Goal: Book appointment/travel/reservation

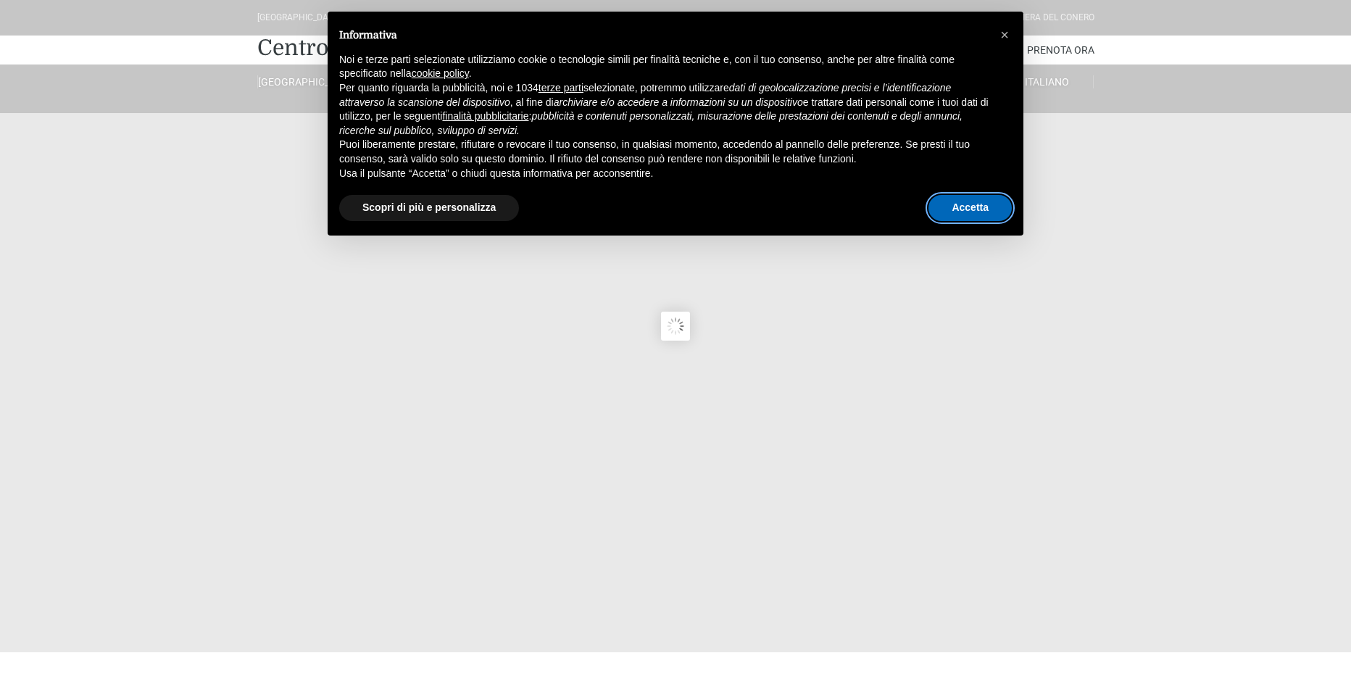
click at [965, 207] on button "Accetta" at bounding box center [970, 208] width 83 height 26
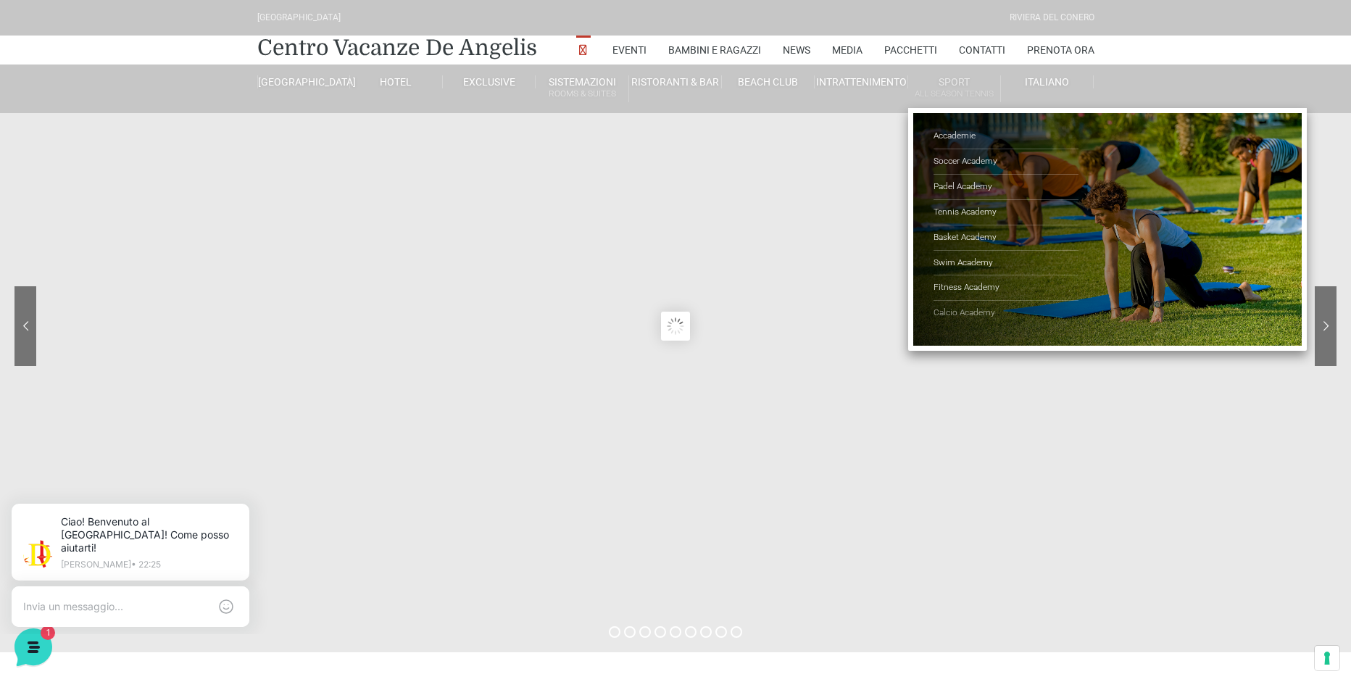
click at [991, 306] on link "Calcio Academy" at bounding box center [1006, 313] width 145 height 25
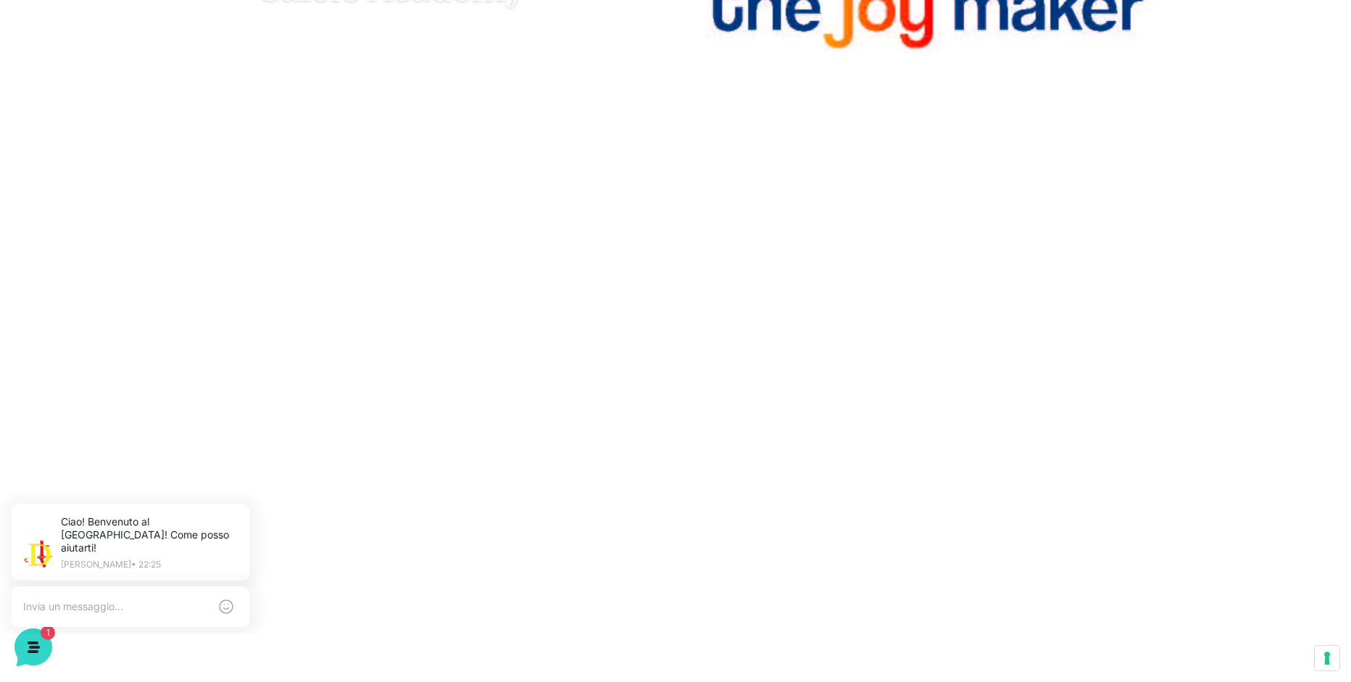
scroll to position [217, 0]
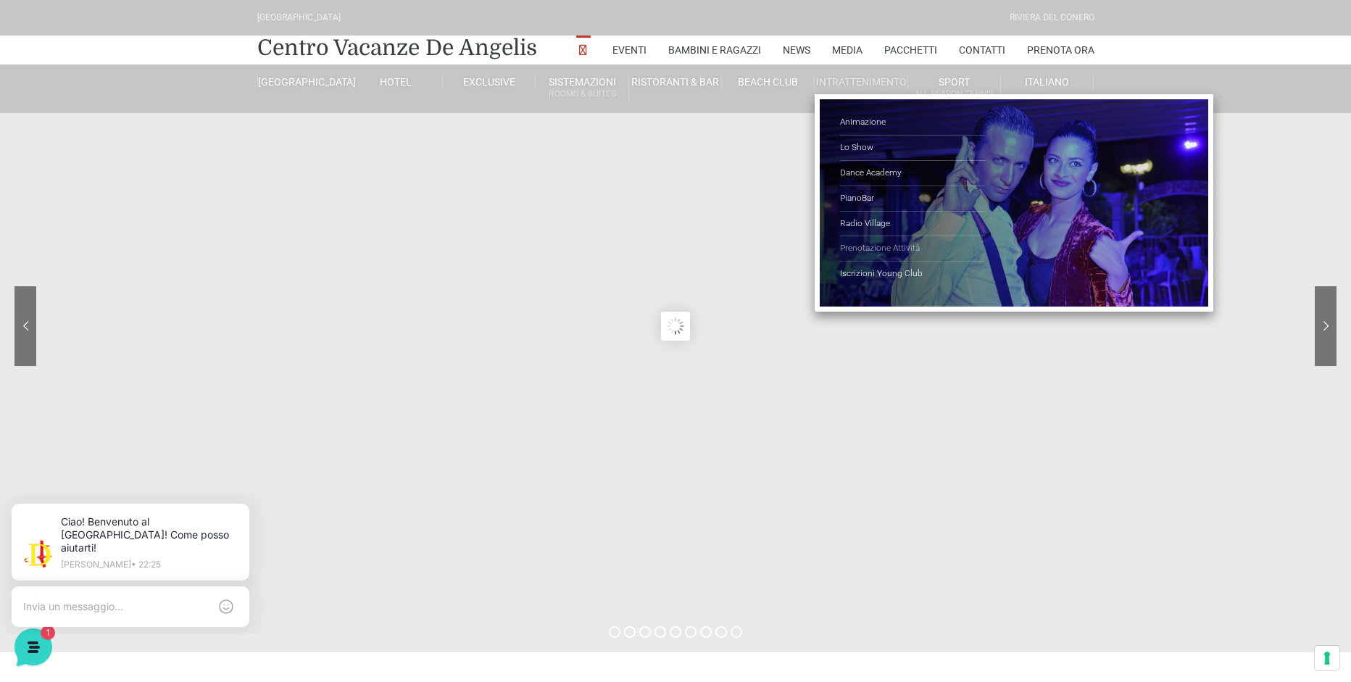
click at [889, 256] on link "Prenotazione Attività" at bounding box center [912, 248] width 145 height 25
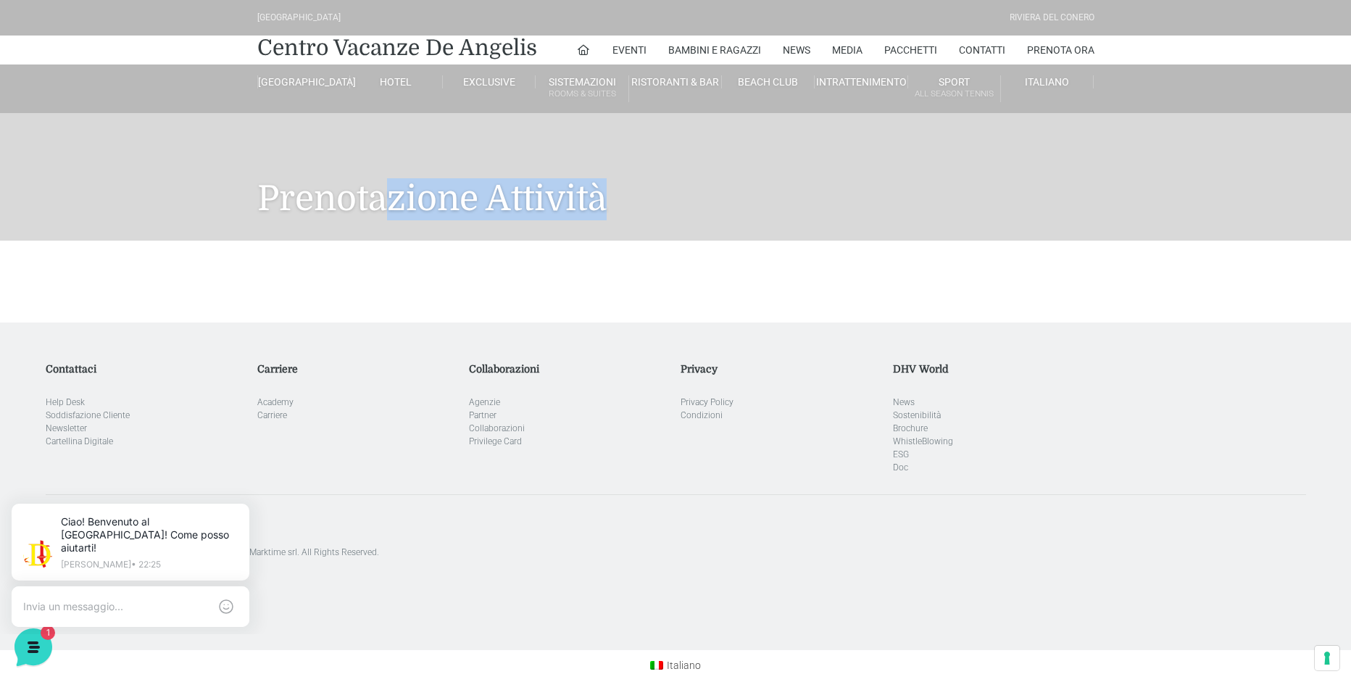
drag, startPoint x: 387, startPoint y: 204, endPoint x: 602, endPoint y: 255, distance: 221.3
click at [661, 254] on div "Villaggio Hotel Resort Riviera Del Conero Centro Vacanze De Angelis Eventi Miss…" at bounding box center [675, 325] width 1351 height 650
click at [574, 249] on div at bounding box center [675, 282] width 859 height 82
click at [578, 43] on icon at bounding box center [583, 49] width 13 height 13
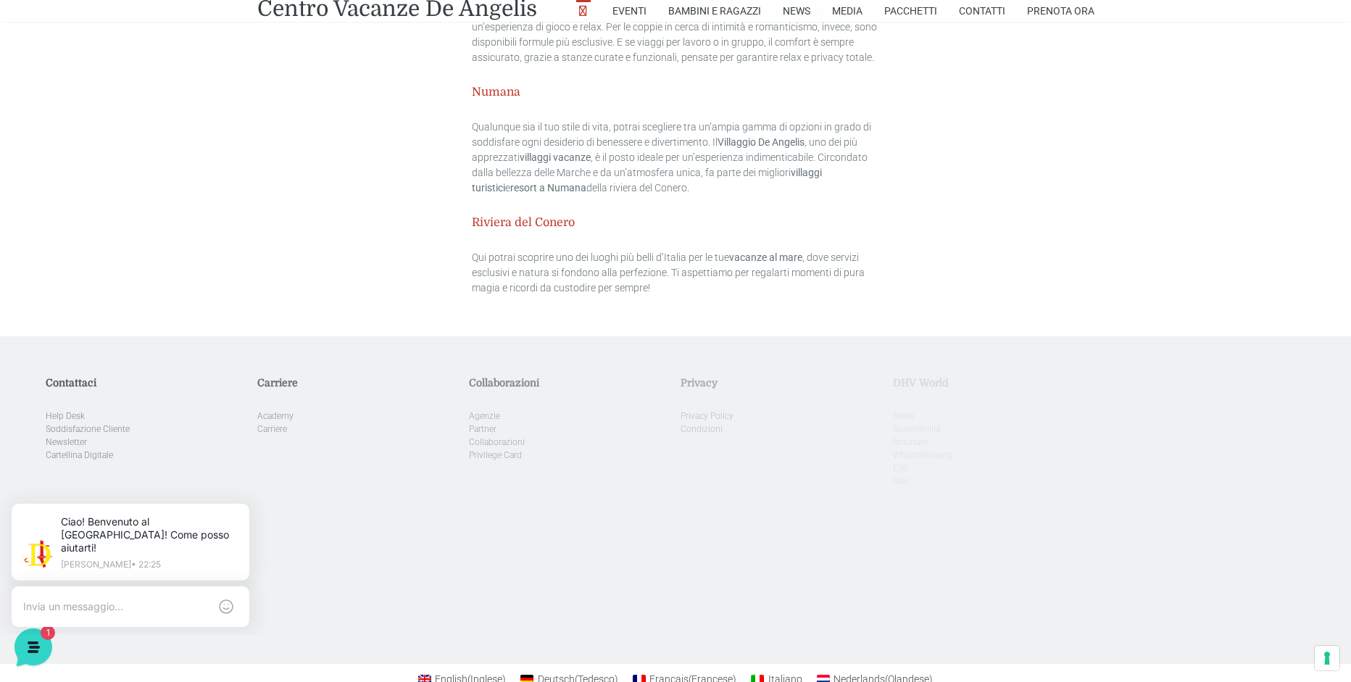
scroll to position [4511, 0]
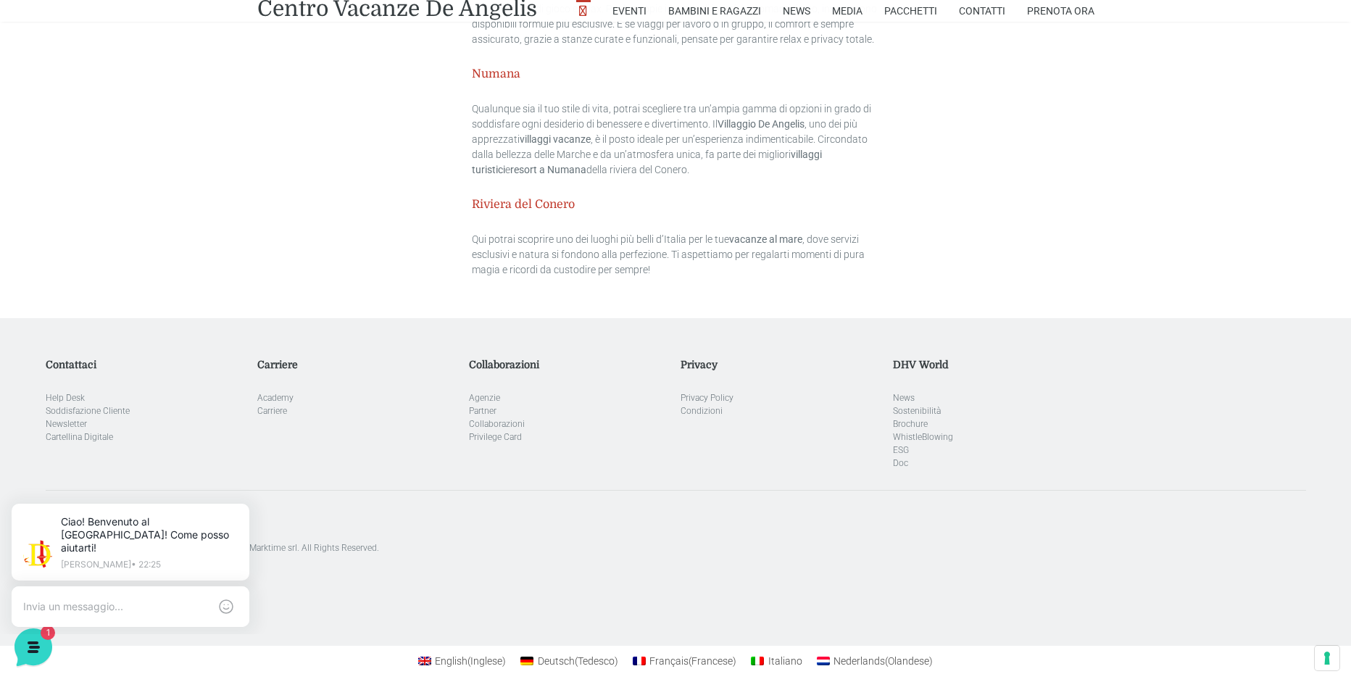
drag, startPoint x: 950, startPoint y: 439, endPoint x: 942, endPoint y: 436, distance: 8.5
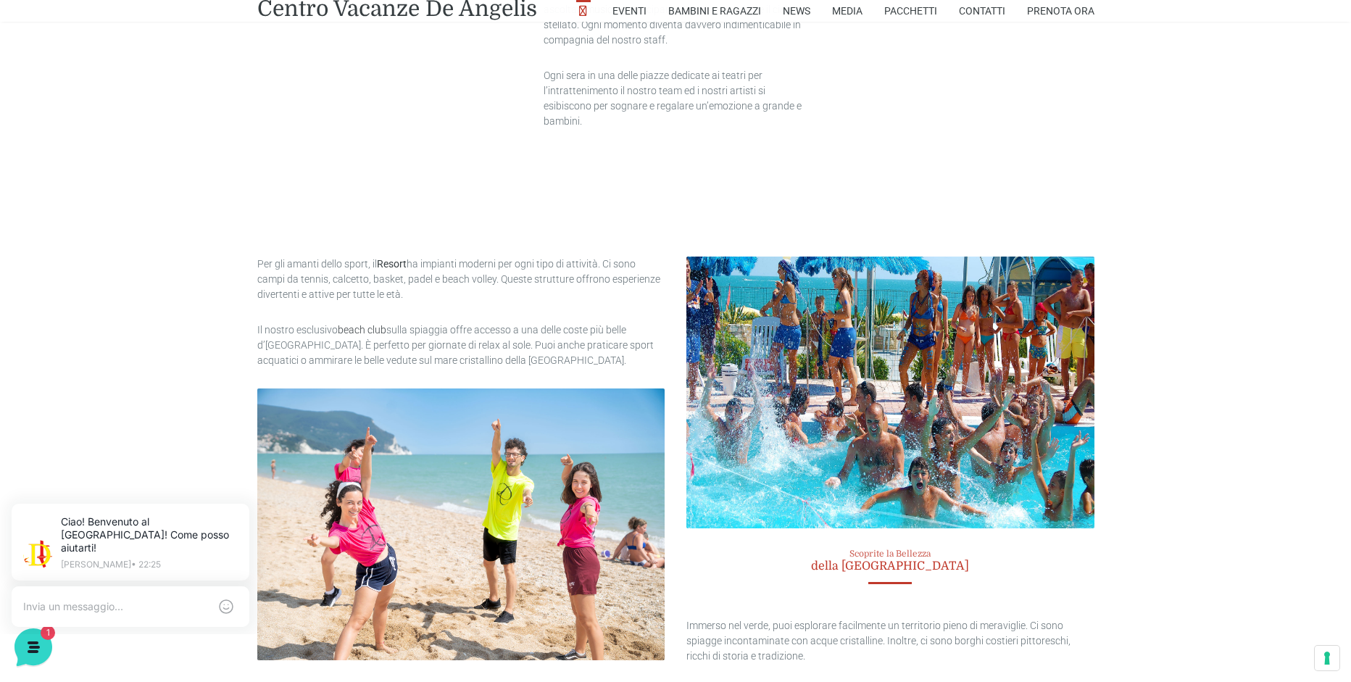
scroll to position [0, 0]
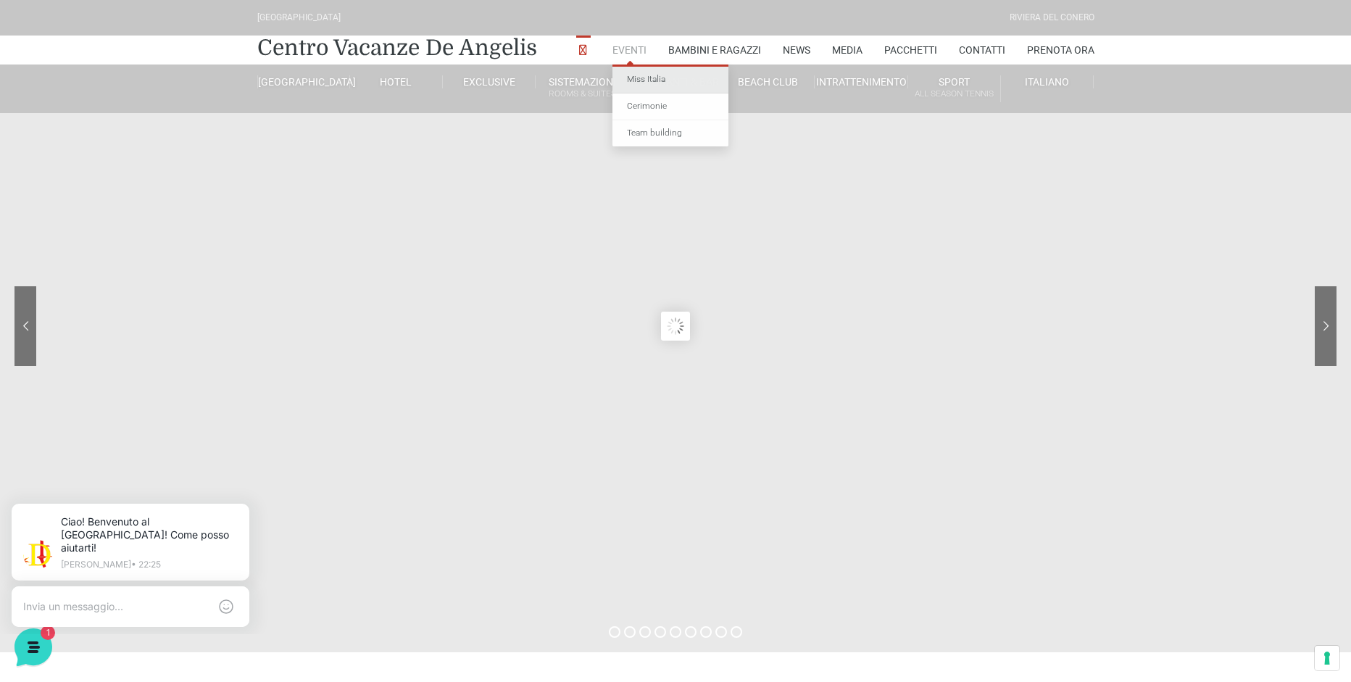
click at [640, 80] on link "Miss Italia" at bounding box center [671, 80] width 116 height 27
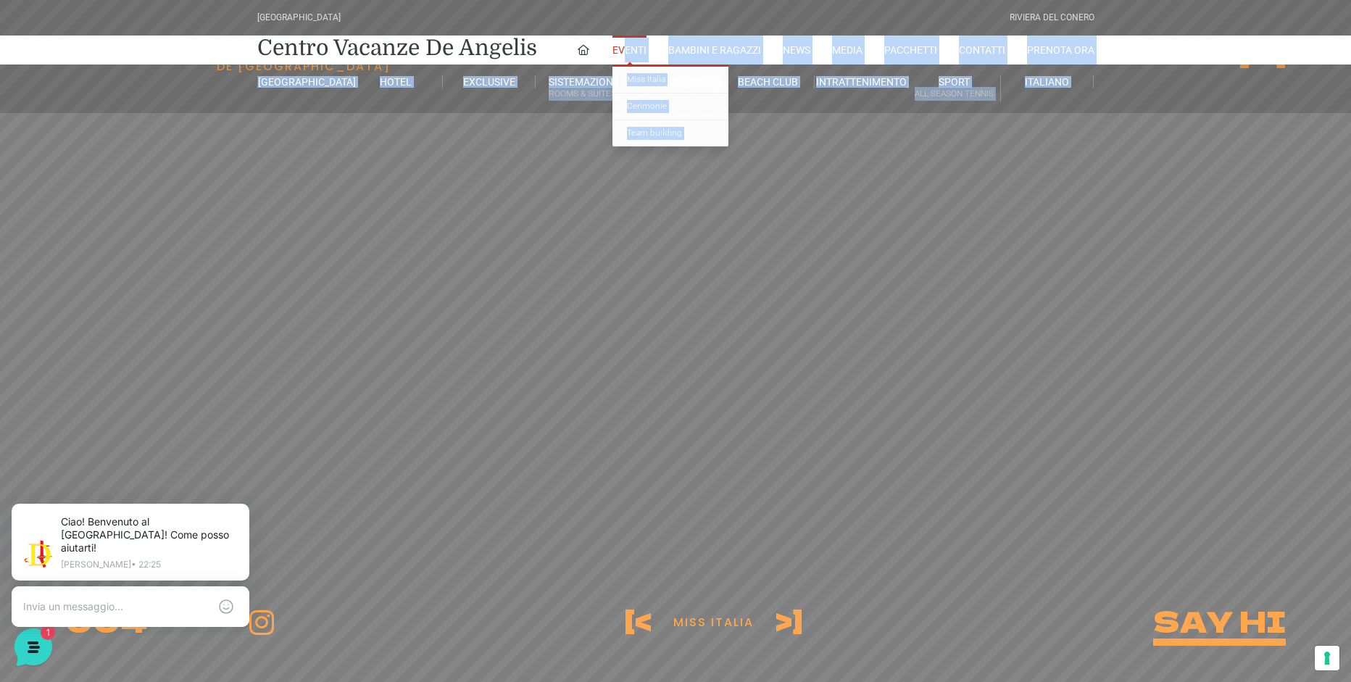
drag, startPoint x: 623, startPoint y: 49, endPoint x: 1091, endPoint y: 241, distance: 505.5
